Goal: Complete application form

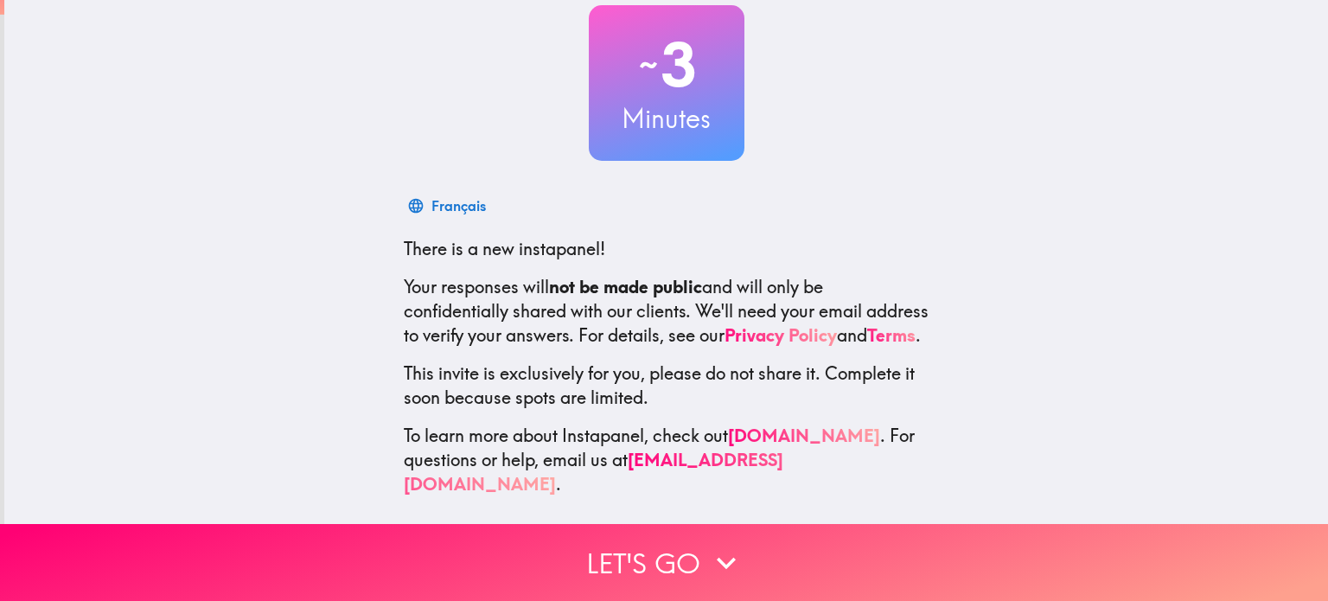
scroll to position [118, 0]
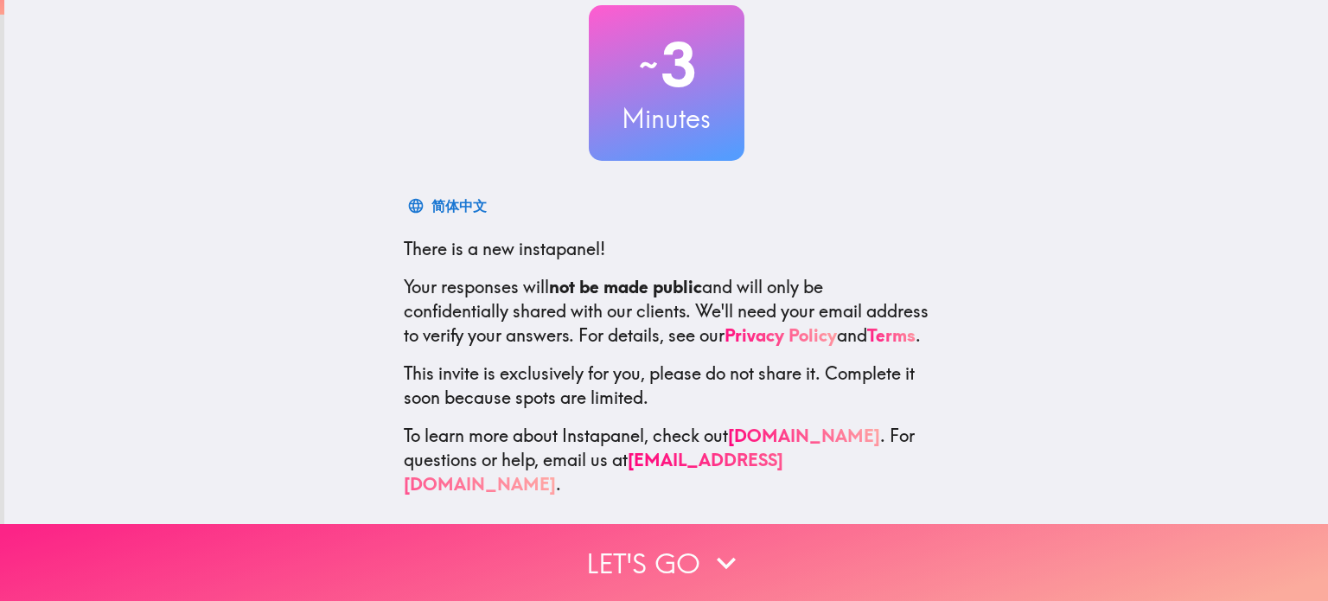
click at [664, 545] on button "Let's go" at bounding box center [664, 562] width 1328 height 77
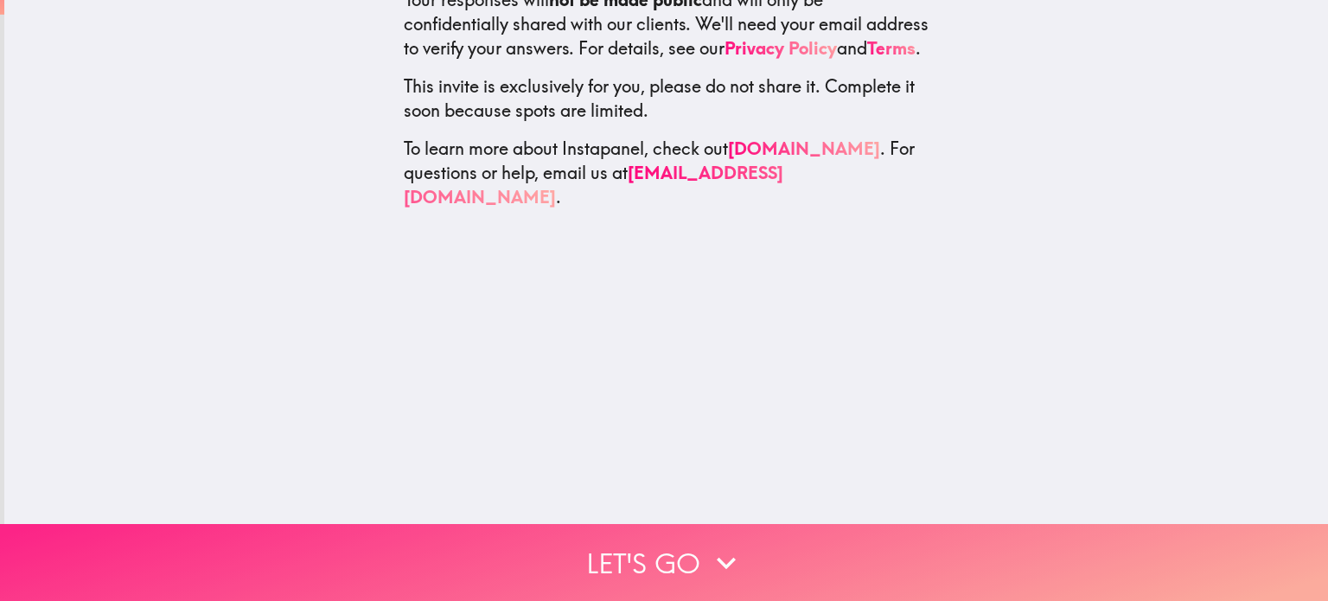
scroll to position [0, 0]
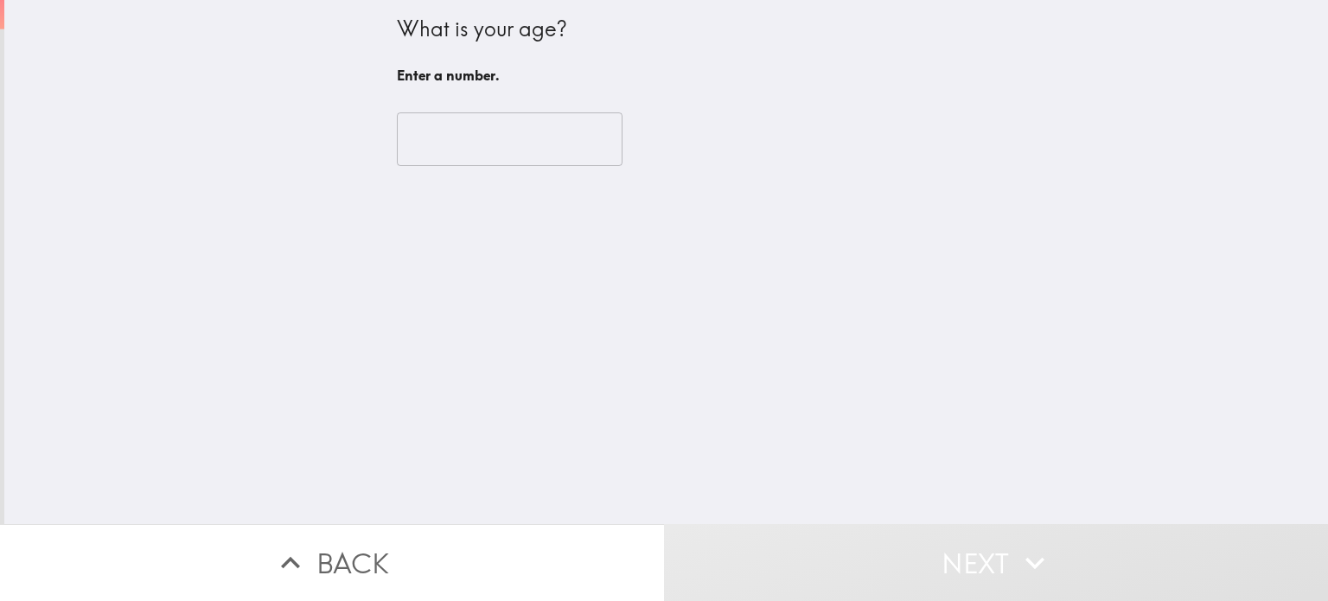
click at [457, 142] on input "number" at bounding box center [510, 139] width 226 height 54
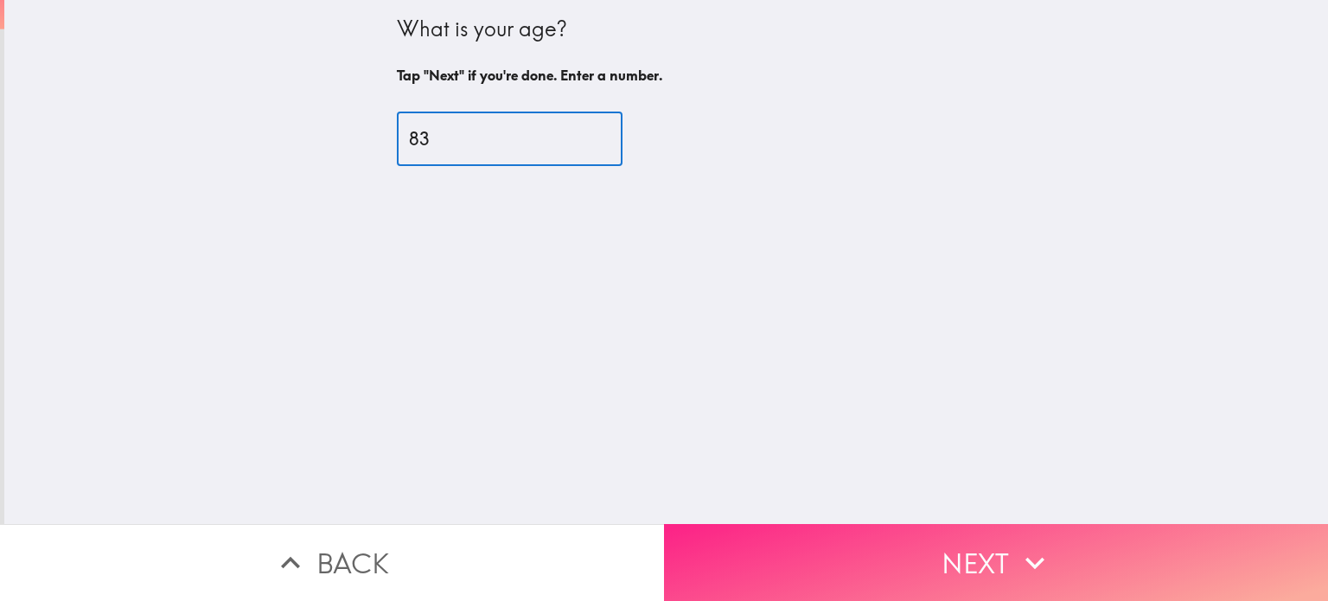
type input "83"
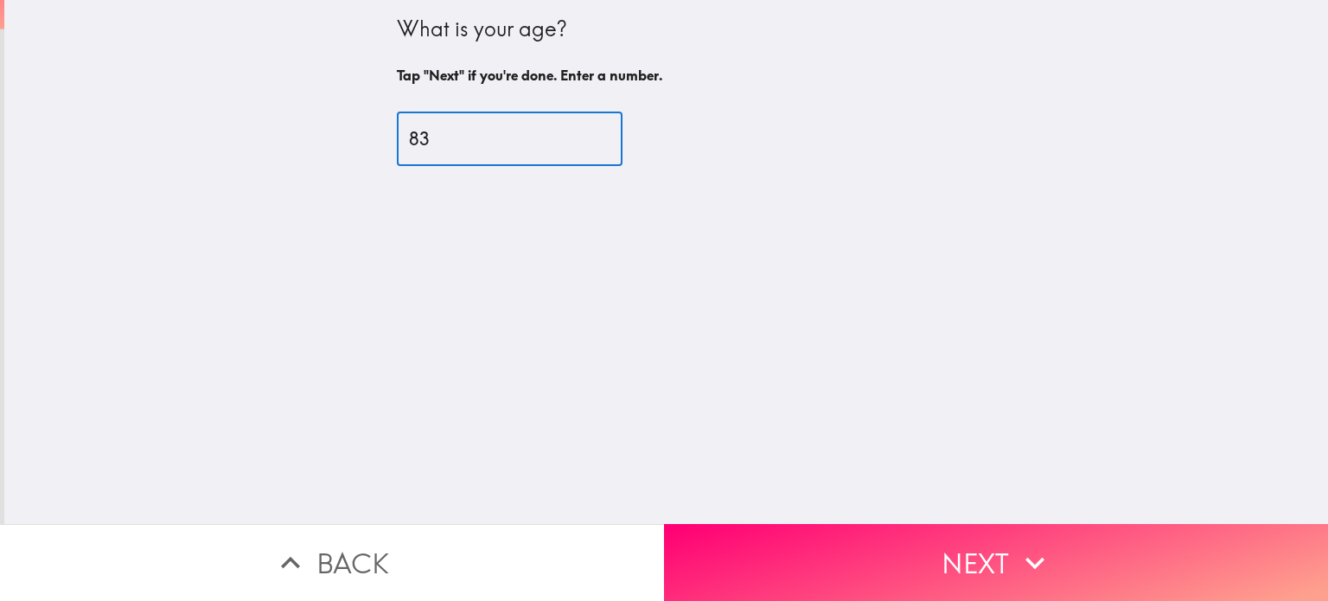
click at [913, 542] on button "Next" at bounding box center [996, 562] width 664 height 77
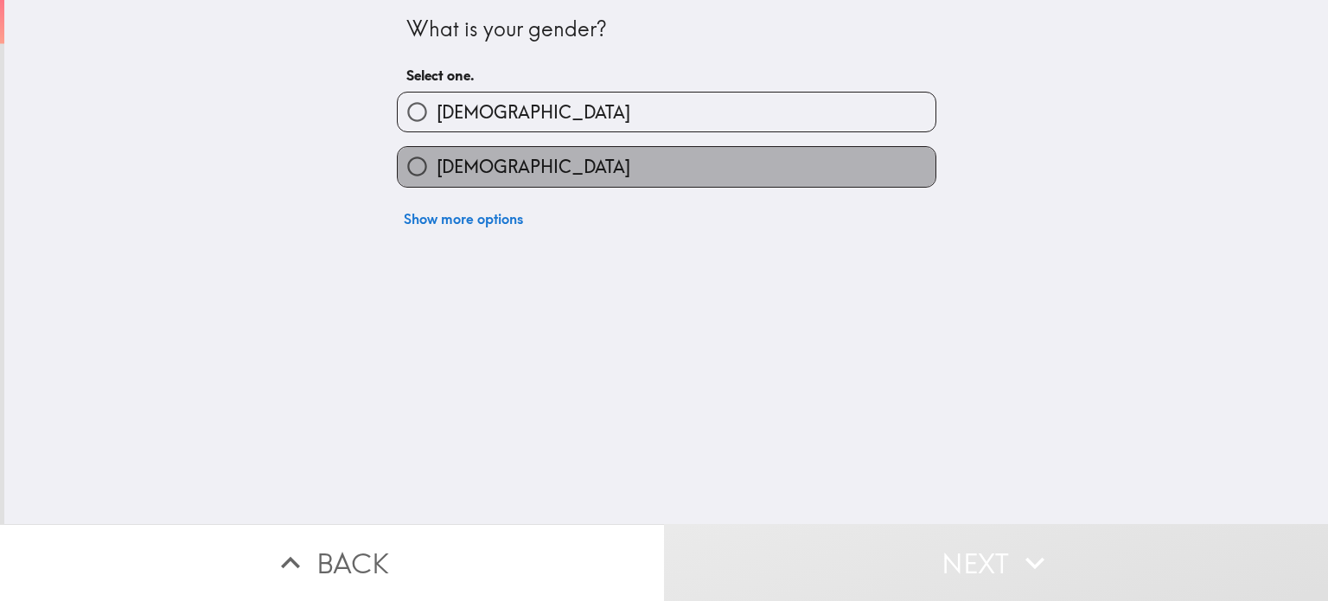
click at [601, 150] on label "[DEMOGRAPHIC_DATA]" at bounding box center [667, 166] width 538 height 39
click at [437, 150] on input "[DEMOGRAPHIC_DATA]" at bounding box center [417, 166] width 39 height 39
radio input "true"
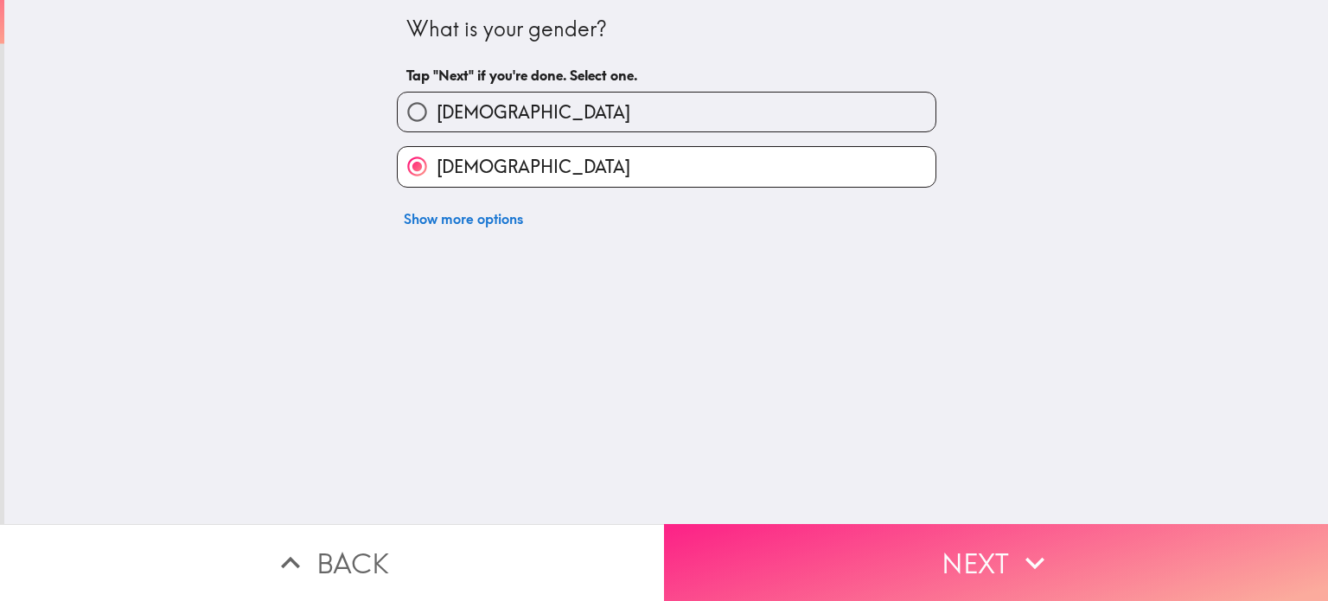
click at [906, 533] on button "Next" at bounding box center [996, 562] width 664 height 77
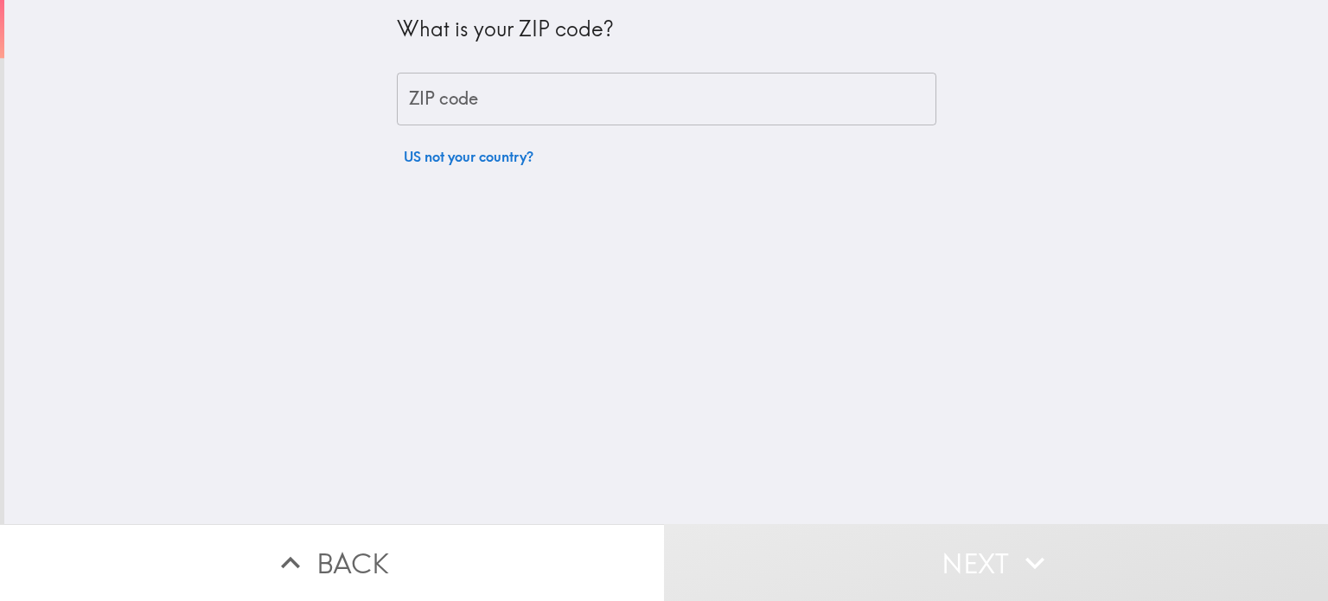
click at [555, 96] on input "ZIP code" at bounding box center [666, 100] width 539 height 54
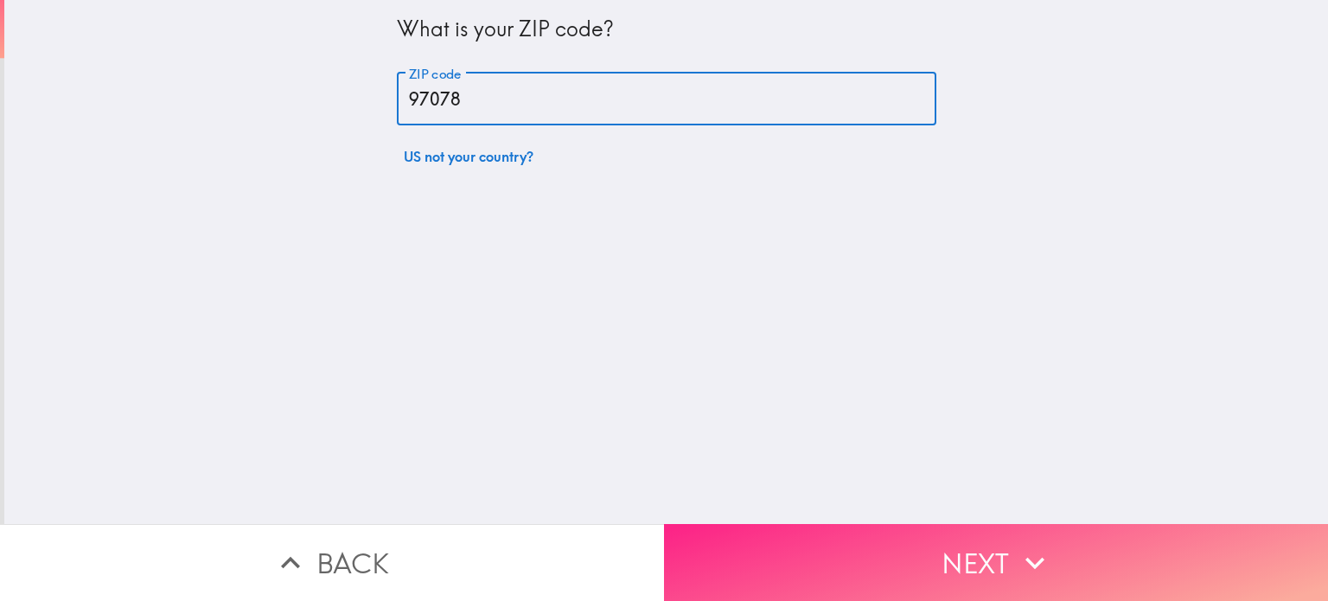
type input "97078"
